Goal: Task Accomplishment & Management: Use online tool/utility

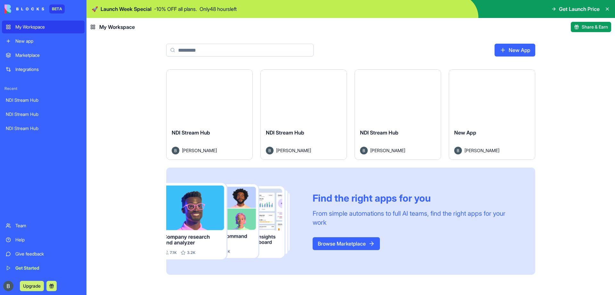
click at [306, 95] on button "Launch" at bounding box center [304, 96] width 48 height 13
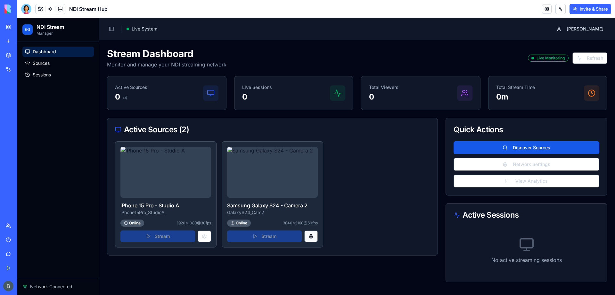
click at [315, 237] on button at bounding box center [310, 236] width 13 height 12
click at [311, 237] on button at bounding box center [310, 236] width 13 height 12
click at [312, 234] on button at bounding box center [310, 236] width 13 height 12
click at [111, 26] on button "Toggle Sidebar" at bounding box center [111, 28] width 9 height 9
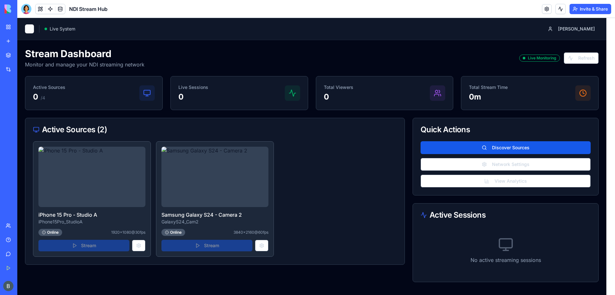
click at [29, 29] on button "Toggle Sidebar" at bounding box center [29, 28] width 9 height 9
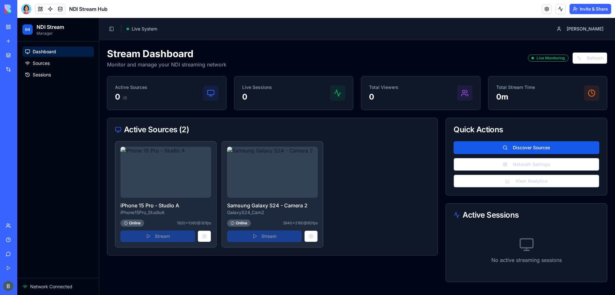
click at [154, 238] on div "Stream" at bounding box center [166, 236] width 91 height 12
click at [243, 223] on div "Online" at bounding box center [239, 222] width 24 height 7
click at [273, 235] on div "Stream" at bounding box center [272, 236] width 91 height 12
click at [241, 223] on div "Online" at bounding box center [239, 222] width 24 height 7
click at [309, 237] on button at bounding box center [310, 236] width 13 height 12
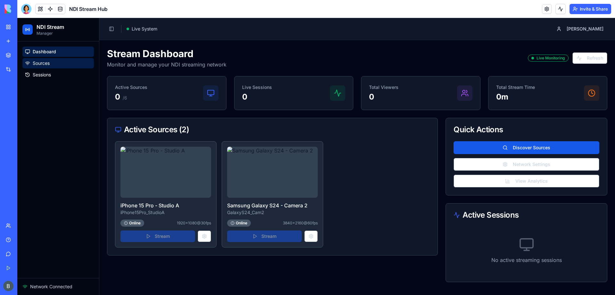
click at [51, 65] on link "Sources" at bounding box center [57, 63] width 71 height 10
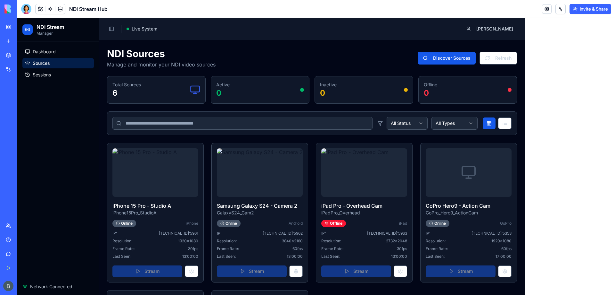
scroll to position [64, 0]
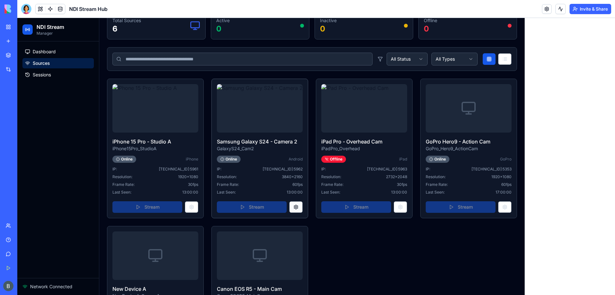
click at [303, 213] on button at bounding box center [295, 207] width 13 height 12
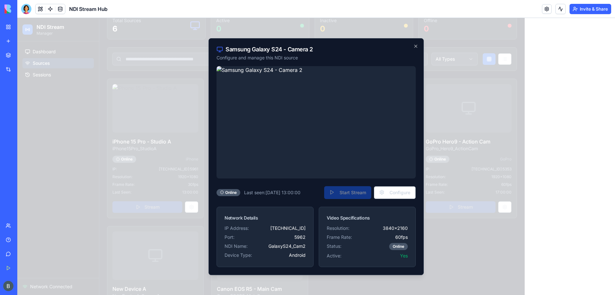
click at [296, 227] on span "[TECHNICAL_ID]" at bounding box center [288, 227] width 35 height 6
click at [402, 190] on button "Configure" at bounding box center [395, 192] width 42 height 13
click at [401, 194] on button "Configure" at bounding box center [395, 192] width 42 height 13
click at [417, 46] on icon "button" at bounding box center [416, 46] width 3 height 3
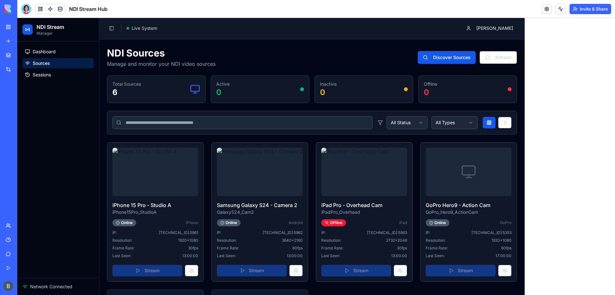
scroll to position [0, 0]
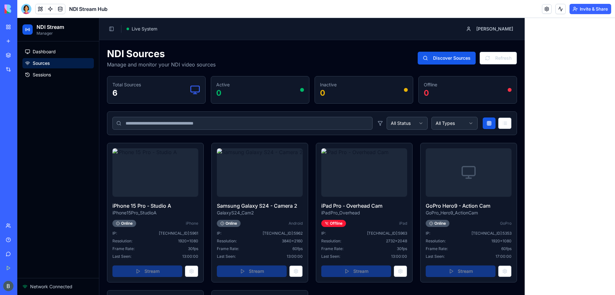
click at [507, 123] on html "NDI Stream Manager Dashboard Sources Sessions Network Connected Toggle Sidebar …" at bounding box center [316, 227] width 598 height 419
click at [555, 123] on html "NDI Stream Manager Dashboard Sources Sessions Network Connected Toggle Sidebar …" at bounding box center [316, 227] width 598 height 419
click at [51, 72] on span "Sessions" at bounding box center [42, 74] width 18 height 6
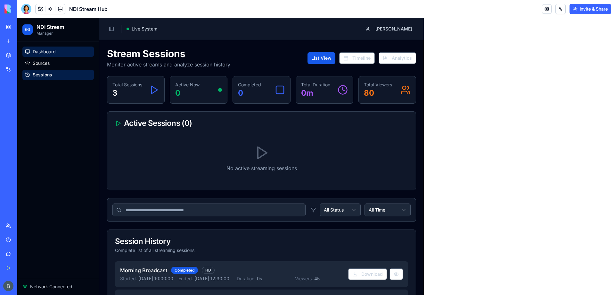
click at [55, 53] on span "Dashboard" at bounding box center [44, 51] width 23 height 6
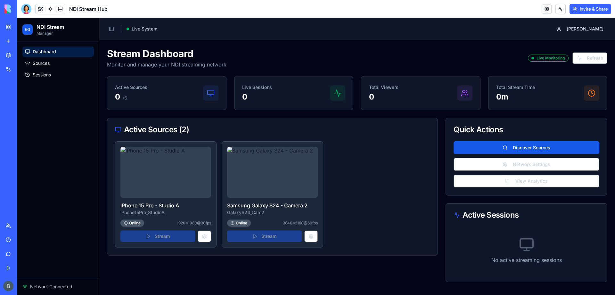
click at [270, 238] on div "Stream" at bounding box center [272, 236] width 91 height 12
click at [544, 166] on button "Network Settings" at bounding box center [527, 164] width 146 height 13
click at [531, 163] on button "Network Settings" at bounding box center [527, 164] width 146 height 13
click at [532, 179] on button "View Analytics" at bounding box center [527, 180] width 146 height 13
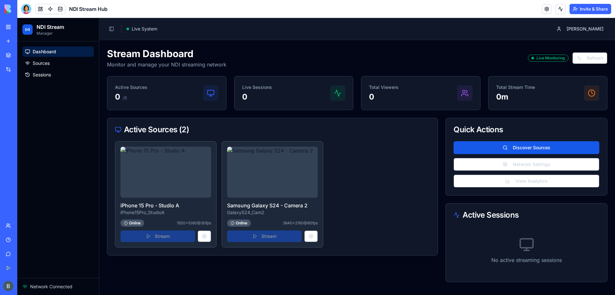
click at [60, 285] on span "Network Connected" at bounding box center [51, 286] width 42 height 6
click at [546, 8] on link at bounding box center [547, 9] width 10 height 10
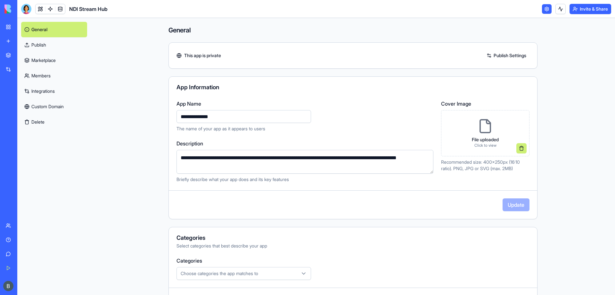
click at [505, 55] on link "Publish Settings" at bounding box center [507, 55] width 46 height 10
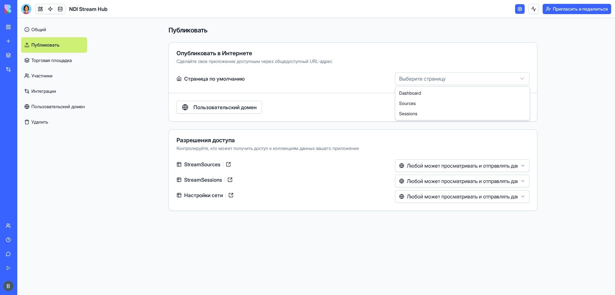
click at [492, 78] on html "БЕТА Мое рабочее пространство Новое приложение Торговая площадка Интеграции Нед…" at bounding box center [307, 147] width 615 height 295
click at [491, 66] on html "**********" at bounding box center [307, 147] width 615 height 295
click at [63, 62] on font "Торговая площадка" at bounding box center [51, 59] width 40 height 5
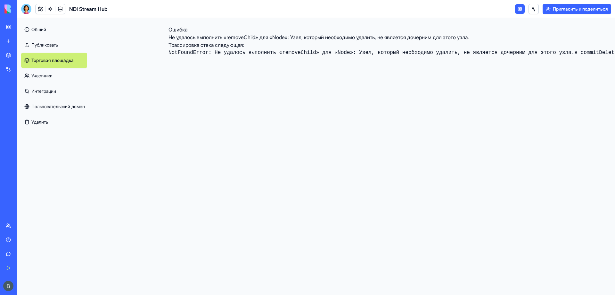
click at [53, 75] on font "Участники" at bounding box center [41, 75] width 21 height 5
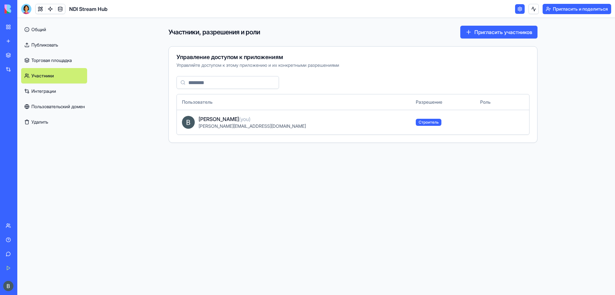
click at [53, 92] on font "Интеграции" at bounding box center [43, 90] width 25 height 5
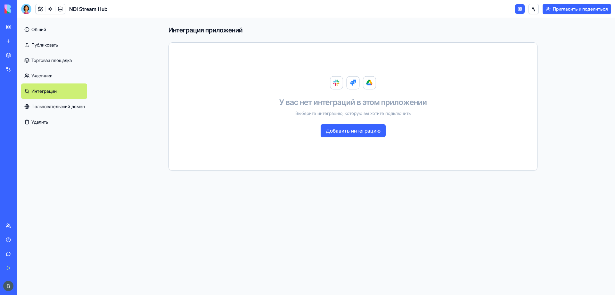
click at [63, 108] on font "Пользовательский домен" at bounding box center [58, 106] width 54 height 5
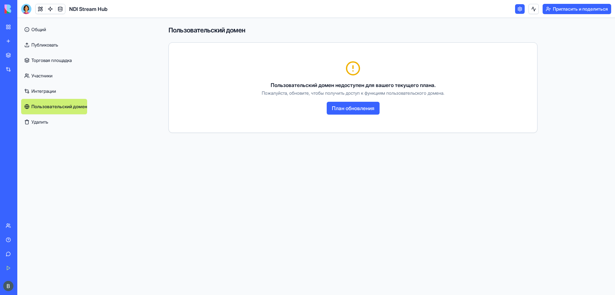
click at [46, 29] on font "Общий" at bounding box center [38, 29] width 15 height 5
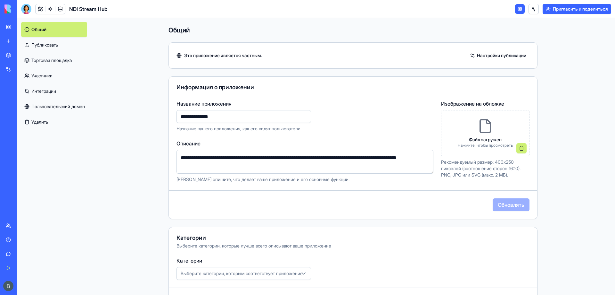
click at [490, 56] on font "Настройки публикации" at bounding box center [501, 55] width 49 height 5
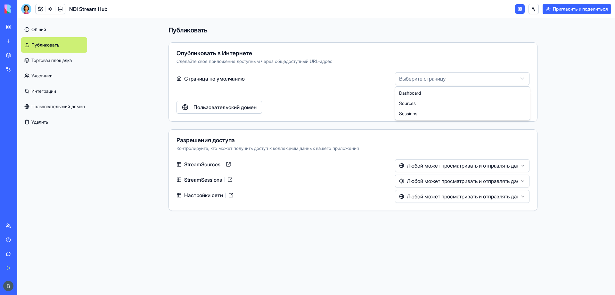
click at [438, 77] on html "БЕТА Мое рабочее пространство Новое приложение Торговая площадка Интеграции Нед…" at bounding box center [307, 147] width 615 height 295
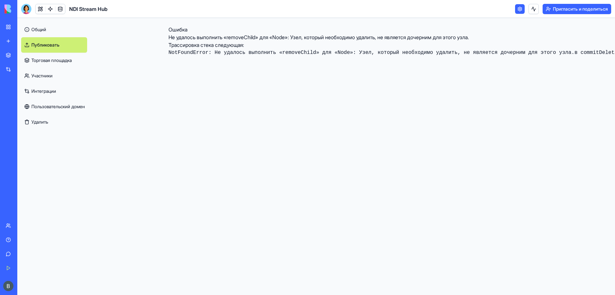
click at [38, 30] on font "Общий" at bounding box center [38, 29] width 15 height 5
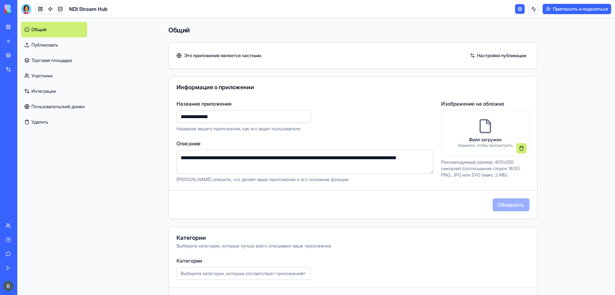
click at [9, 27] on link "Мое рабочее пространство" at bounding box center [15, 27] width 26 height 13
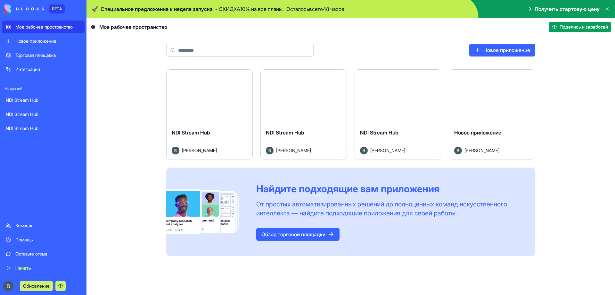
click at [47, 41] on font "Новое приложение" at bounding box center [35, 40] width 41 height 5
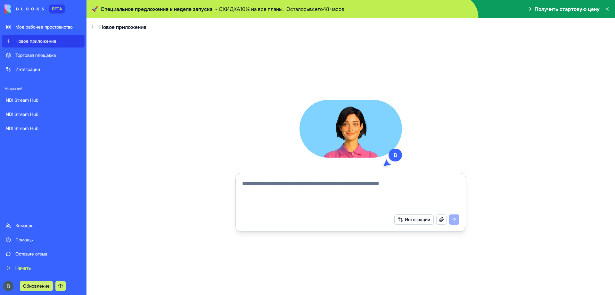
click at [338, 188] on textarea at bounding box center [350, 194] width 217 height 31
click at [33, 56] on font "Торговая площадка" at bounding box center [35, 54] width 40 height 5
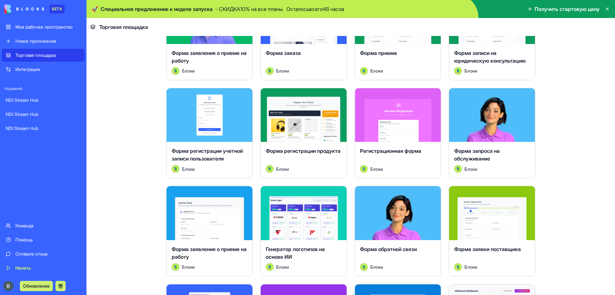
scroll to position [224, 0]
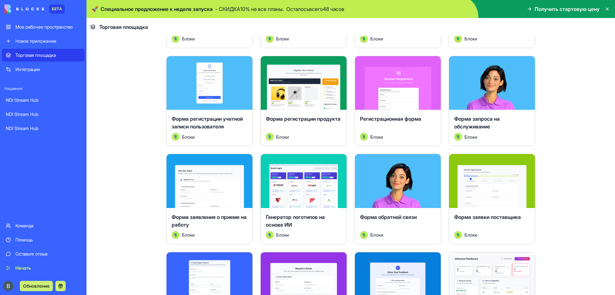
click at [40, 70] on font "Интеграции" at bounding box center [27, 68] width 25 height 5
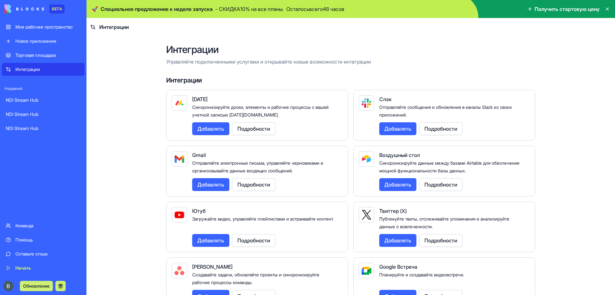
click at [38, 99] on font "NDI Stream Hub" at bounding box center [22, 99] width 33 height 5
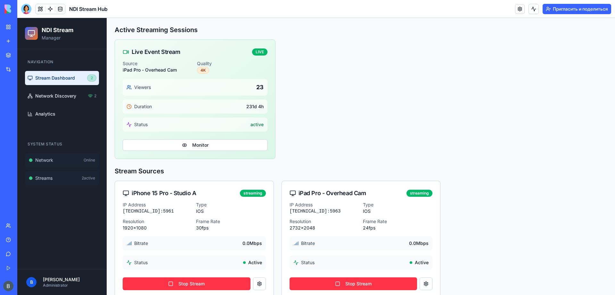
scroll to position [171, 0]
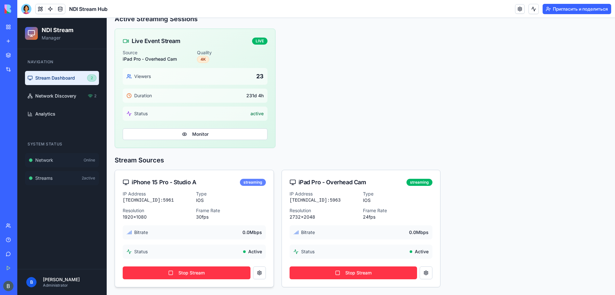
click at [254, 180] on div "streaming" at bounding box center [253, 182] width 26 height 7
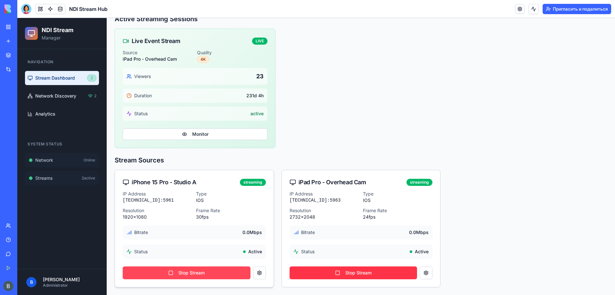
click at [192, 273] on button "Stop Stream" at bounding box center [187, 272] width 128 height 13
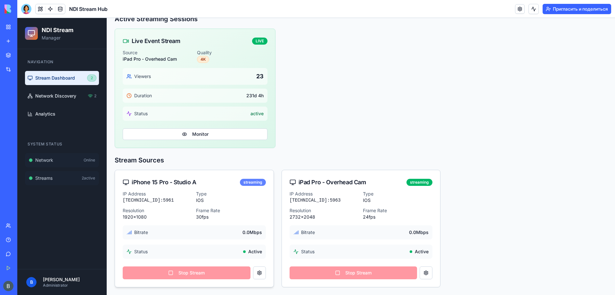
click at [255, 183] on div "streaming" at bounding box center [253, 182] width 26 height 7
click at [200, 273] on div "Stop Stream" at bounding box center [194, 270] width 143 height 15
click at [261, 271] on button at bounding box center [259, 272] width 13 height 13
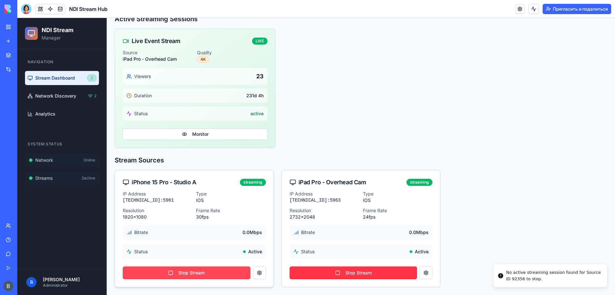
click at [170, 276] on button "Stop Stream" at bounding box center [187, 272] width 128 height 13
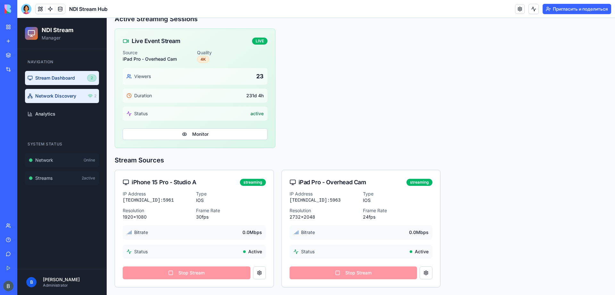
click at [66, 99] on span "Network Discovery" at bounding box center [55, 96] width 41 height 6
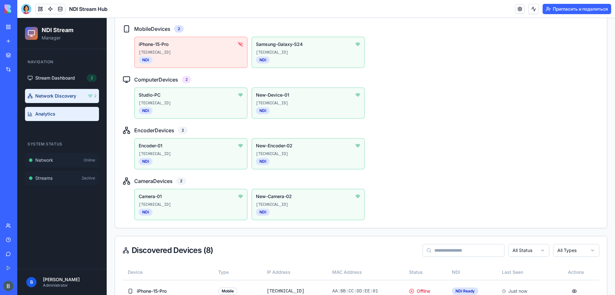
click at [63, 112] on link "Analytics" at bounding box center [62, 114] width 74 height 14
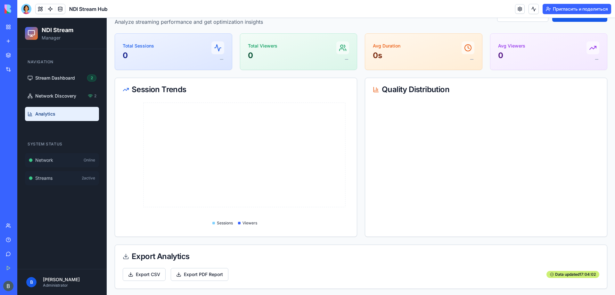
click at [12, 27] on link "Мое рабочее пространство" at bounding box center [15, 27] width 26 height 13
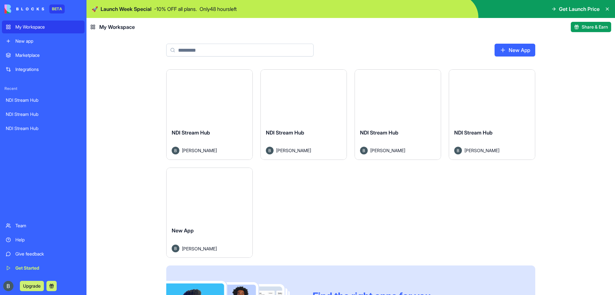
click at [215, 82] on div "Launch" at bounding box center [210, 97] width 86 height 54
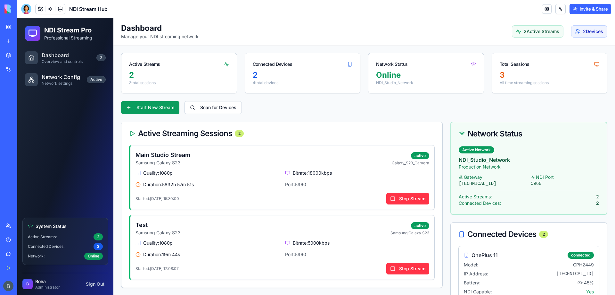
click at [593, 9] on button "Invite & Share" at bounding box center [591, 9] width 42 height 10
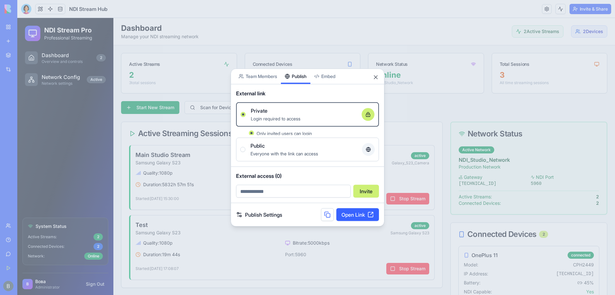
click at [304, 90] on div "Share App Team Members Publish Embed External link Private Login required to ac…" at bounding box center [308, 147] width 154 height 158
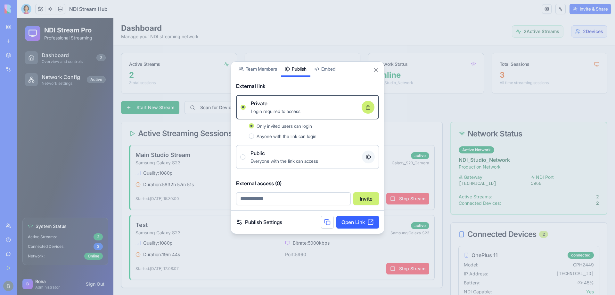
click at [334, 67] on body "BETA My Workspace New app Marketplace Integrations Recent NDI Stream Hub NDI St…" at bounding box center [307, 147] width 615 height 295
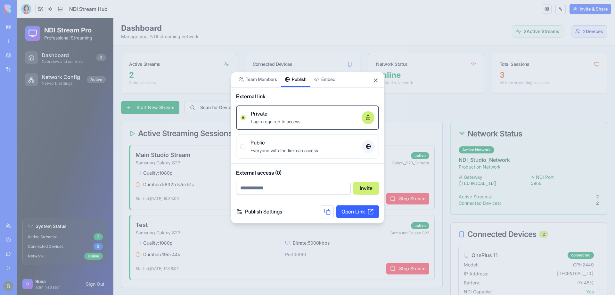
click at [307, 84] on div "Share App Team Members Publish Embed External link Private Login required to ac…" at bounding box center [308, 147] width 154 height 152
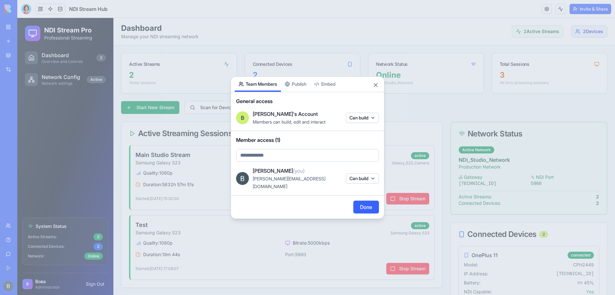
click at [256, 71] on body "BETA My Workspace New app Marketplace Integrations Recent NDI Stream Hub NDI St…" at bounding box center [307, 147] width 615 height 295
click at [275, 158] on body "BETA My Workspace New app Marketplace Integrations Recent NDI Stream Hub NDI St…" at bounding box center [307, 147] width 615 height 295
click at [367, 173] on body "BETA My Workspace New app Marketplace Integrations Recent NDI Stream Hub NDI St…" at bounding box center [307, 147] width 615 height 295
click at [369, 177] on button "Can build" at bounding box center [362, 178] width 33 height 10
click at [300, 198] on div at bounding box center [307, 147] width 615 height 295
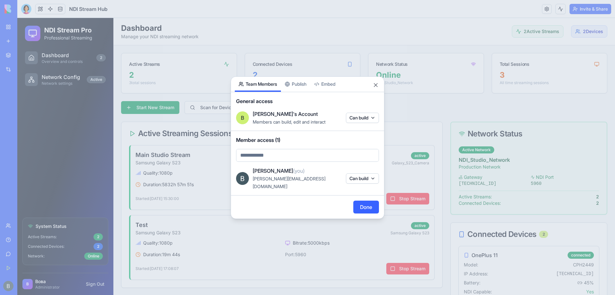
click at [368, 119] on body "BETA My Workspace New app Marketplace Integrations Recent NDI Stream Hub NDI St…" at bounding box center [307, 147] width 615 height 295
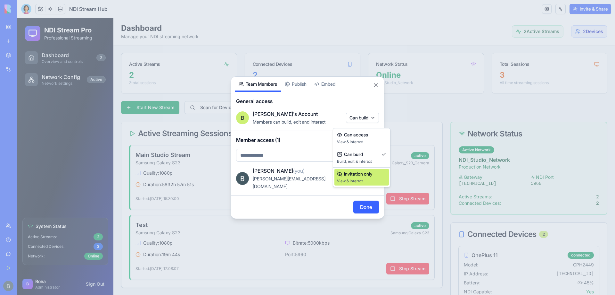
click at [375, 179] on span "View & interact" at bounding box center [361, 180] width 49 height 5
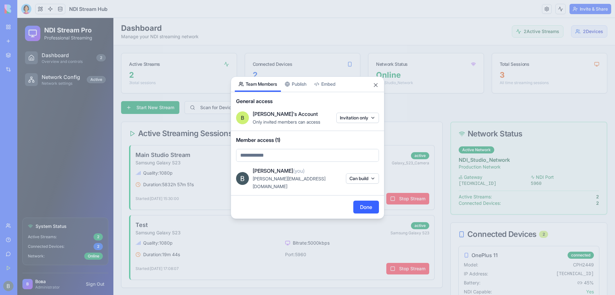
click at [372, 202] on button "Done" at bounding box center [367, 206] width 26 height 13
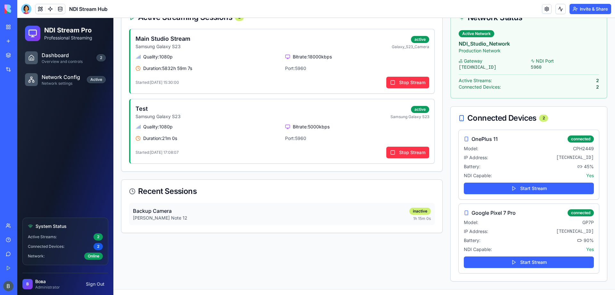
scroll to position [127, 0]
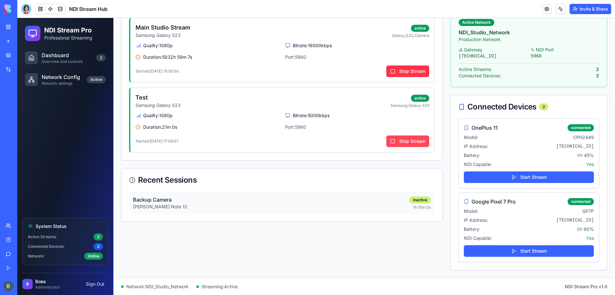
click at [414, 141] on button "Stop Stream" at bounding box center [408, 141] width 43 height 12
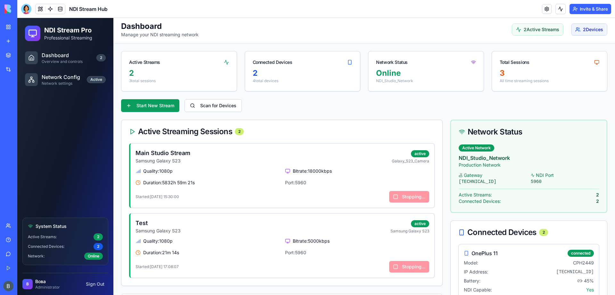
scroll to position [0, 0]
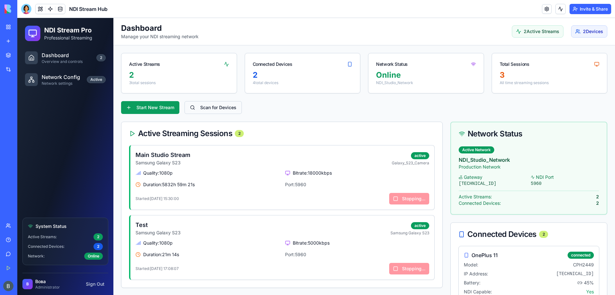
click at [225, 110] on button "Scan for Devices" at bounding box center [213, 107] width 57 height 13
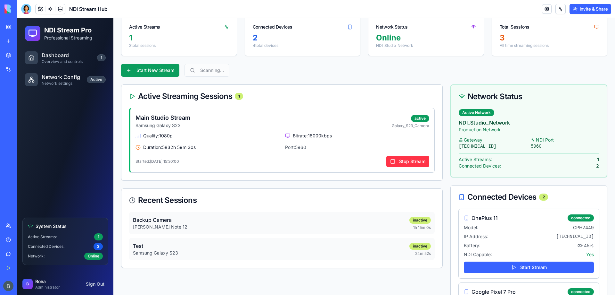
scroll to position [127, 0]
